Goal: Information Seeking & Learning: Find specific fact

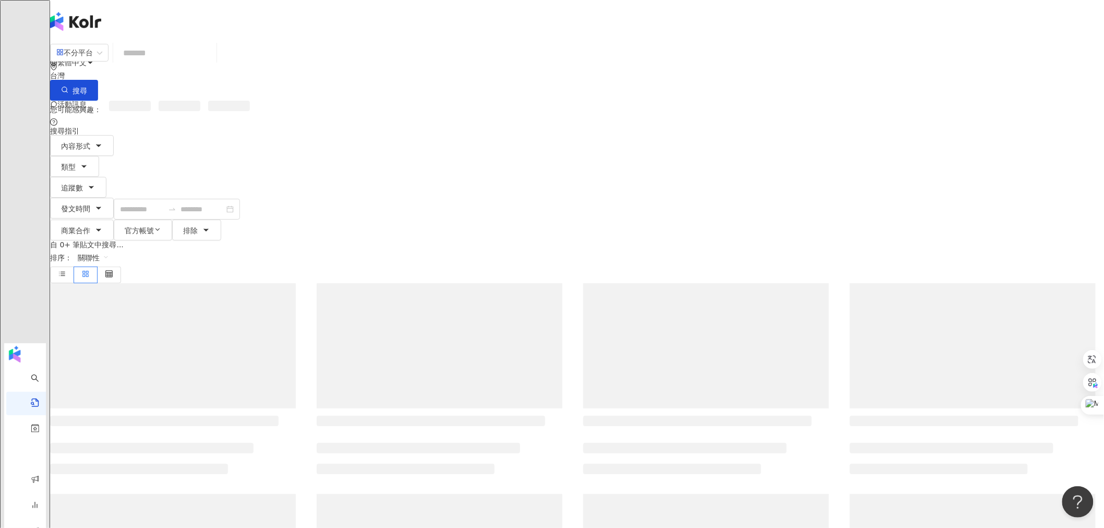
click at [212, 64] on input "search" at bounding box center [164, 53] width 95 height 22
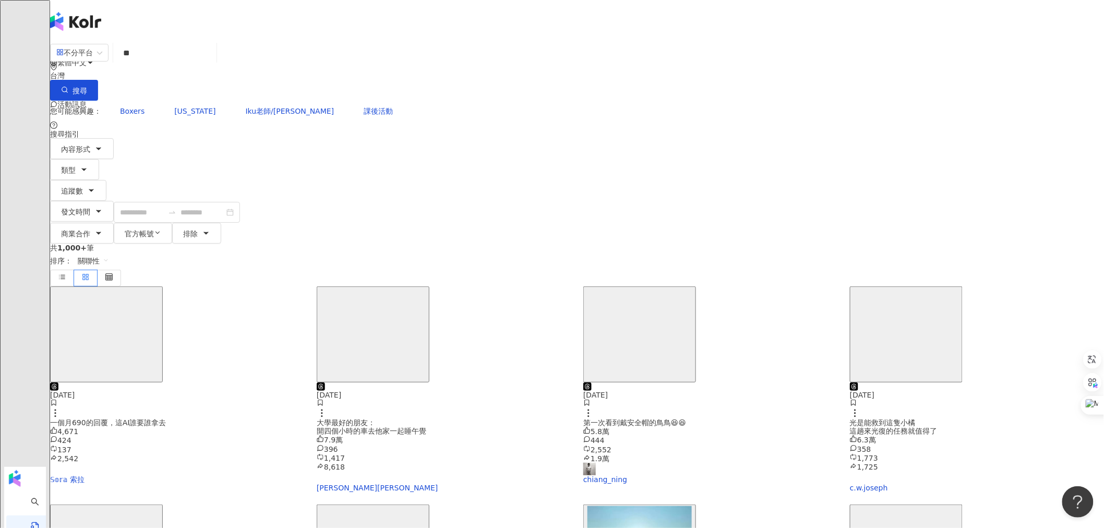
type input "**"
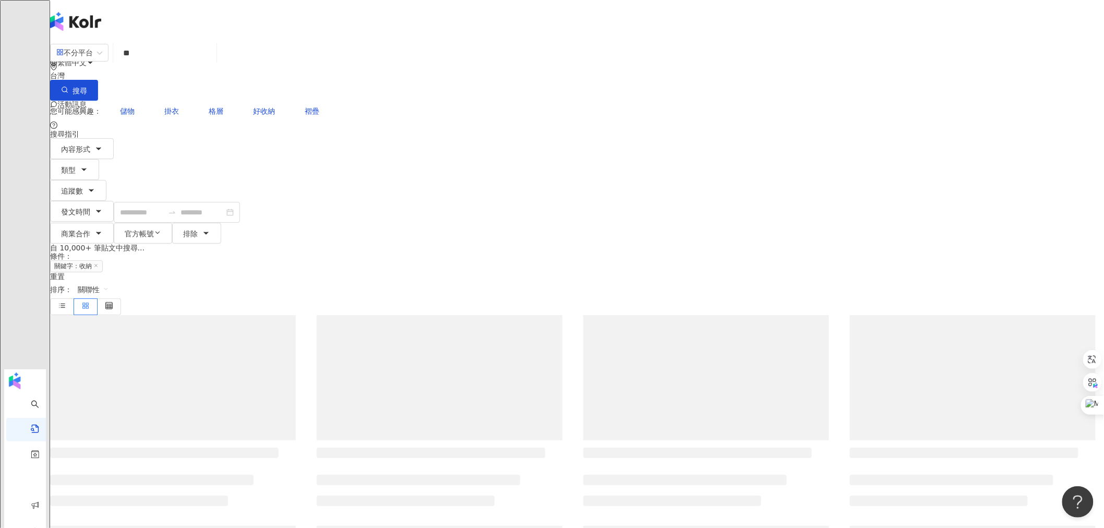
click at [109, 281] on span "關聯性" at bounding box center [93, 289] width 31 height 17
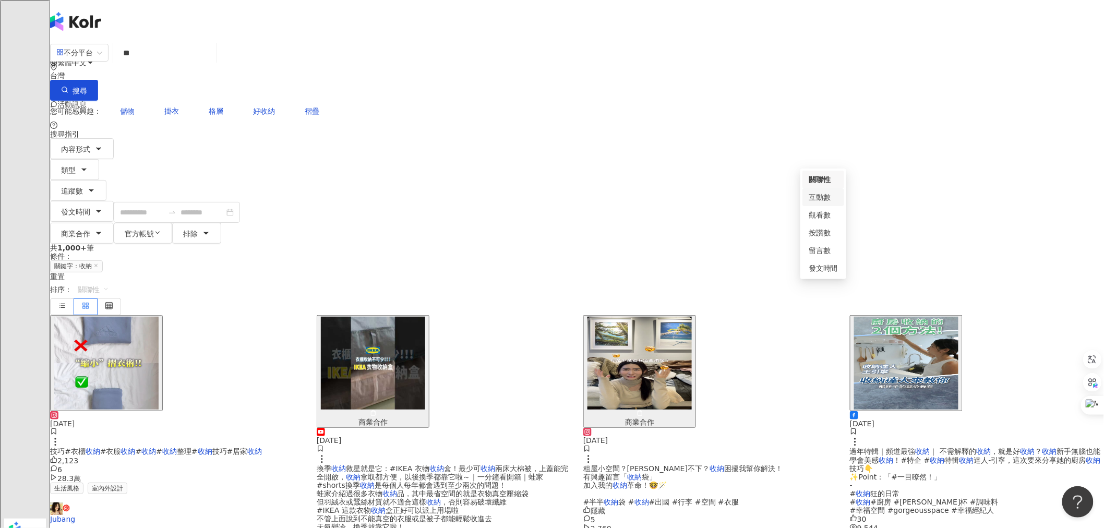
click at [830, 199] on div "互動數" at bounding box center [823, 197] width 29 height 11
